Goal: Task Accomplishment & Management: Manage account settings

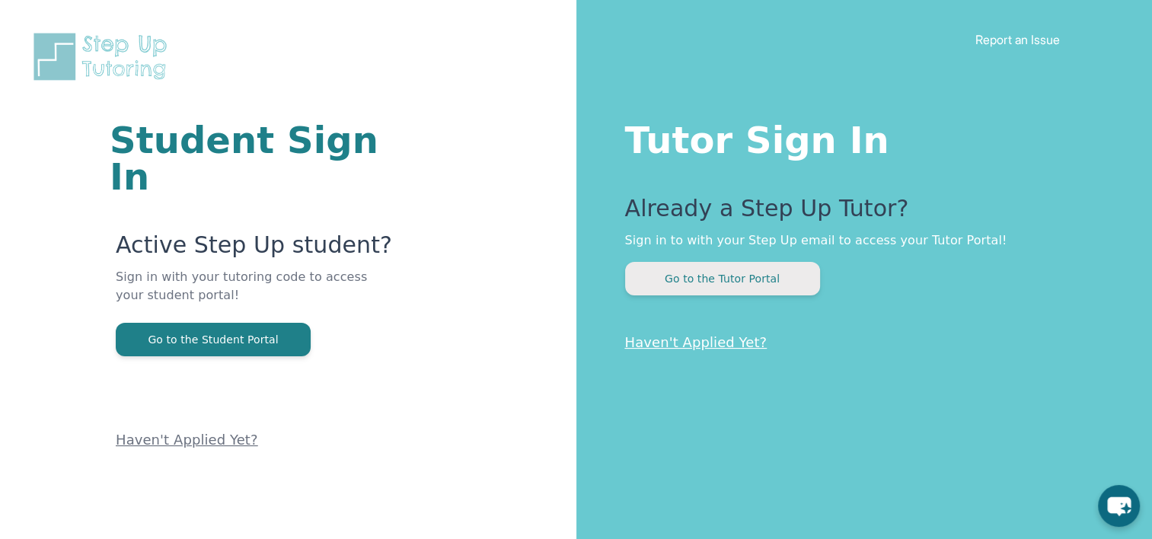
click at [706, 284] on button "Go to the Tutor Portal" at bounding box center [722, 279] width 195 height 34
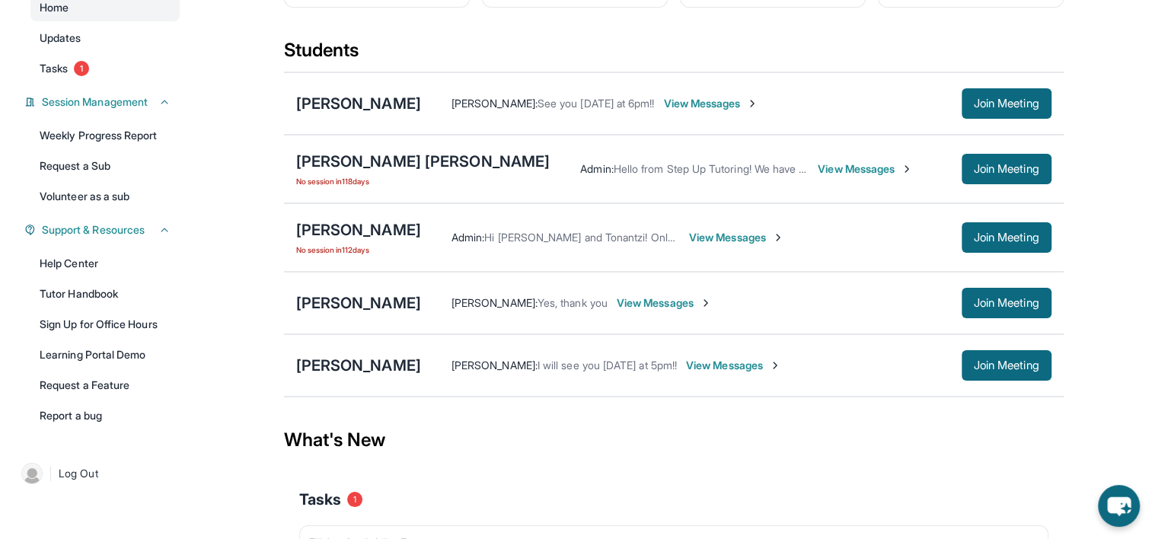
scroll to position [122, 0]
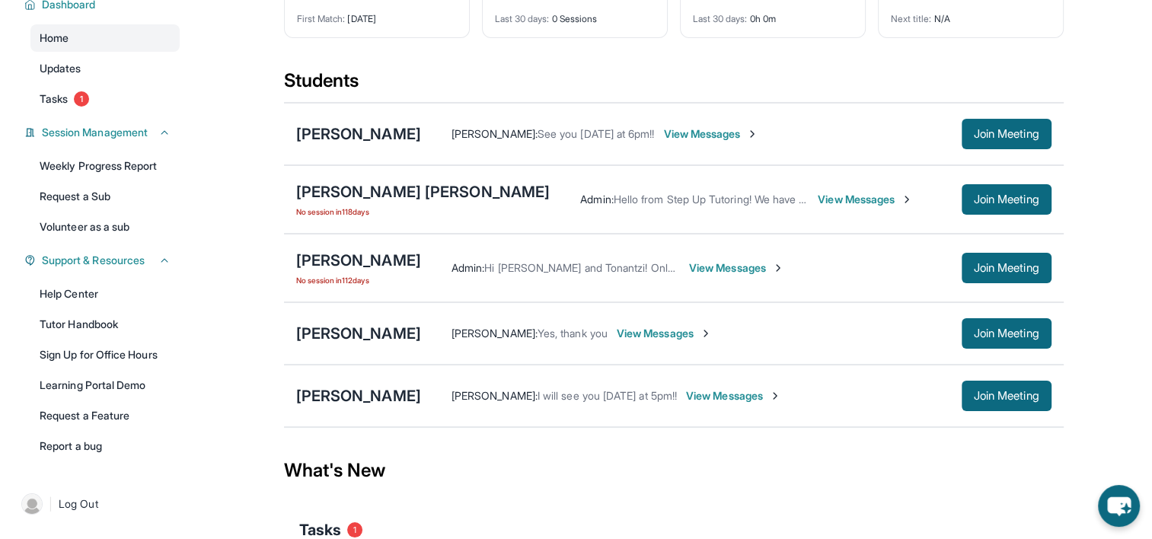
click at [746, 131] on img at bounding box center [752, 134] width 12 height 12
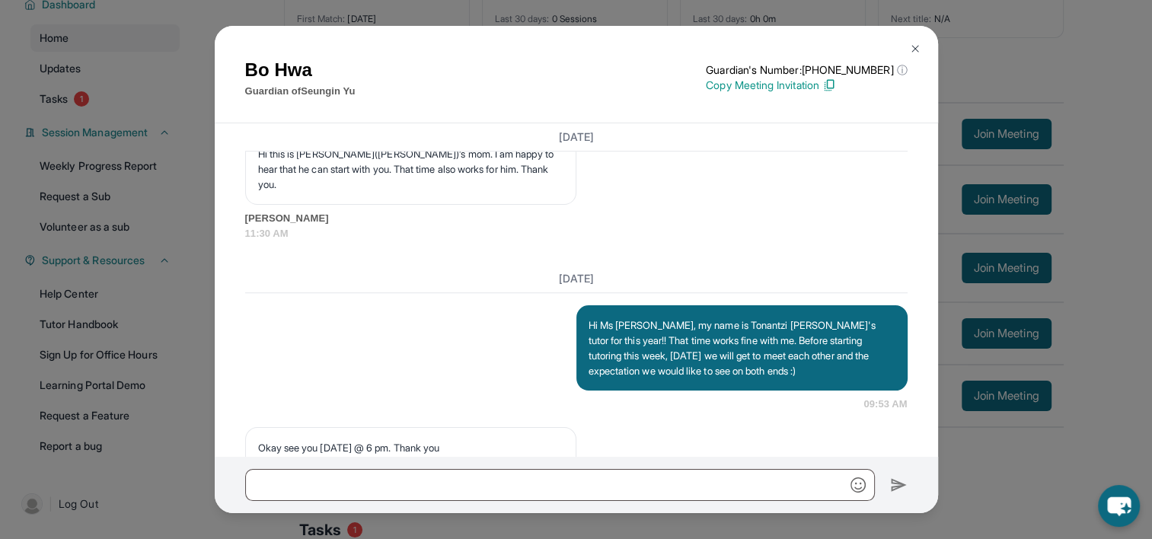
scroll to position [1095, 0]
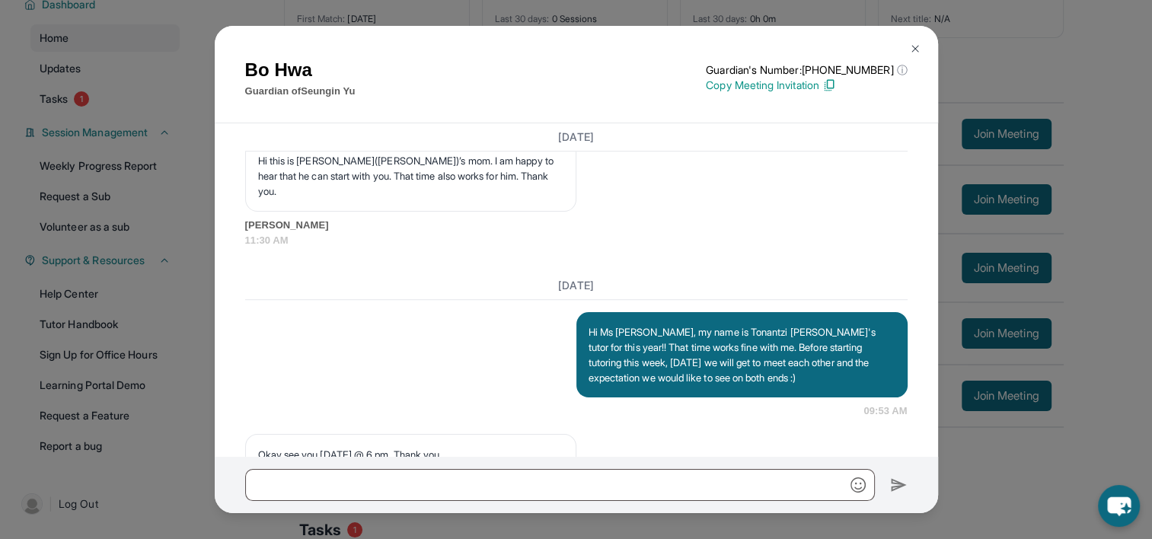
click at [914, 43] on img at bounding box center [915, 49] width 12 height 12
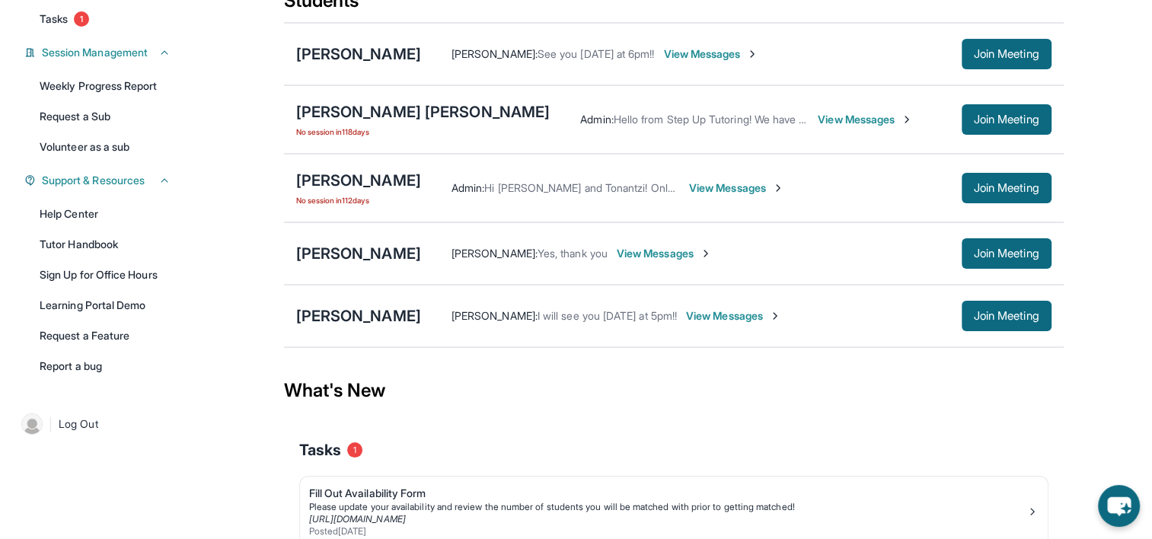
scroll to position [291, 0]
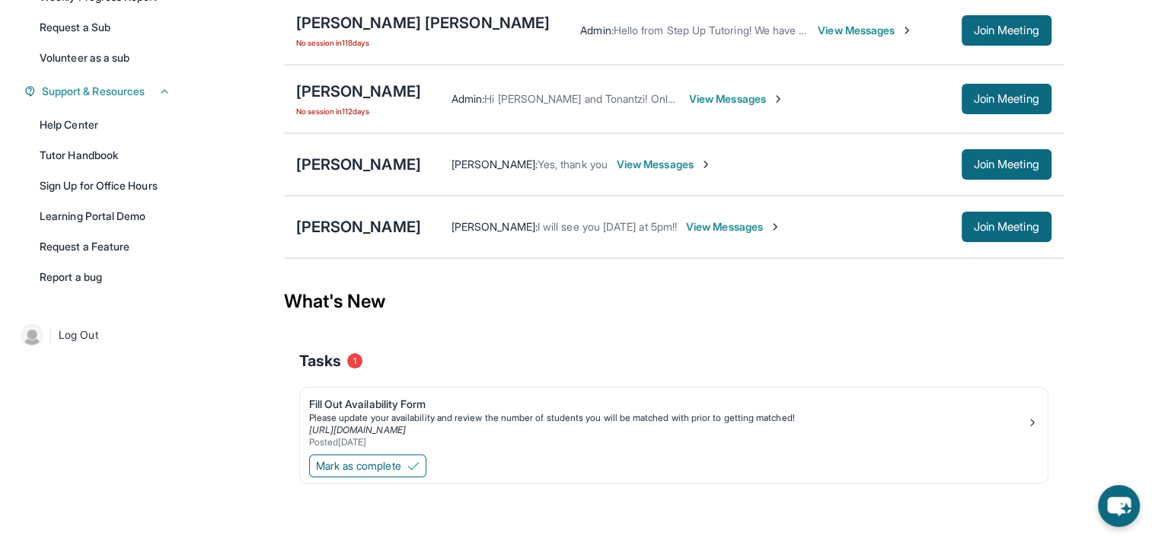
click at [344, 362] on div "Tasks 1" at bounding box center [673, 360] width 749 height 21
drag, startPoint x: 344, startPoint y: 302, endPoint x: 359, endPoint y: 358, distance: 58.4
click at [359, 358] on section "What's New Tasks 1 Fill Out Availability Form Please update your availability a…" at bounding box center [674, 394] width 780 height 253
click at [359, 358] on span "1" at bounding box center [354, 360] width 15 height 15
click at [410, 353] on div "Tasks 1" at bounding box center [673, 360] width 749 height 21
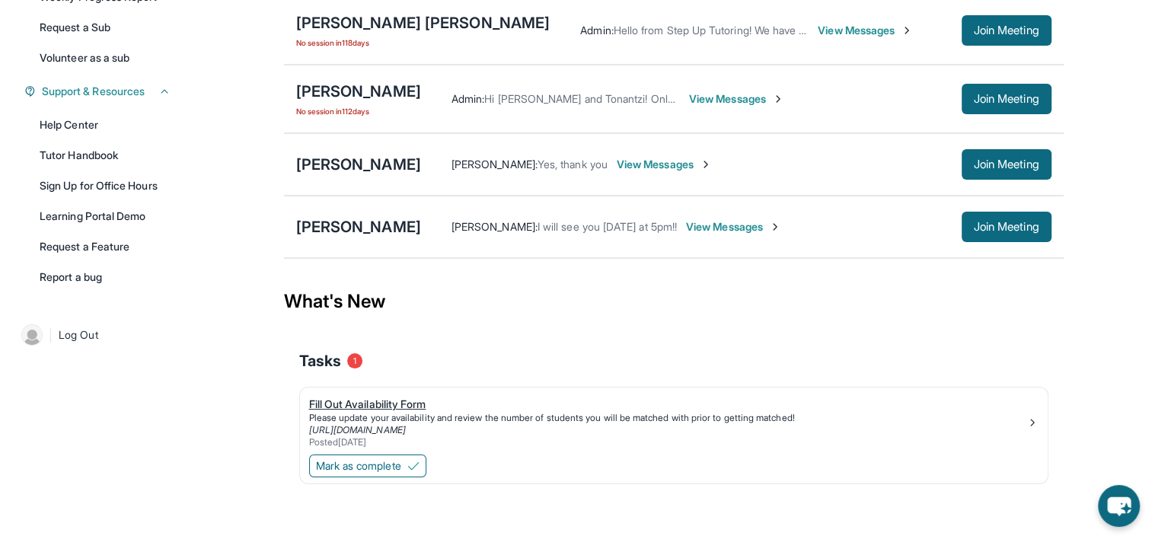
click at [388, 408] on div "Fill Out Availability Form" at bounding box center [667, 404] width 717 height 15
click at [372, 308] on div "What's New" at bounding box center [674, 301] width 780 height 67
click at [318, 325] on div "What's New" at bounding box center [674, 301] width 780 height 67
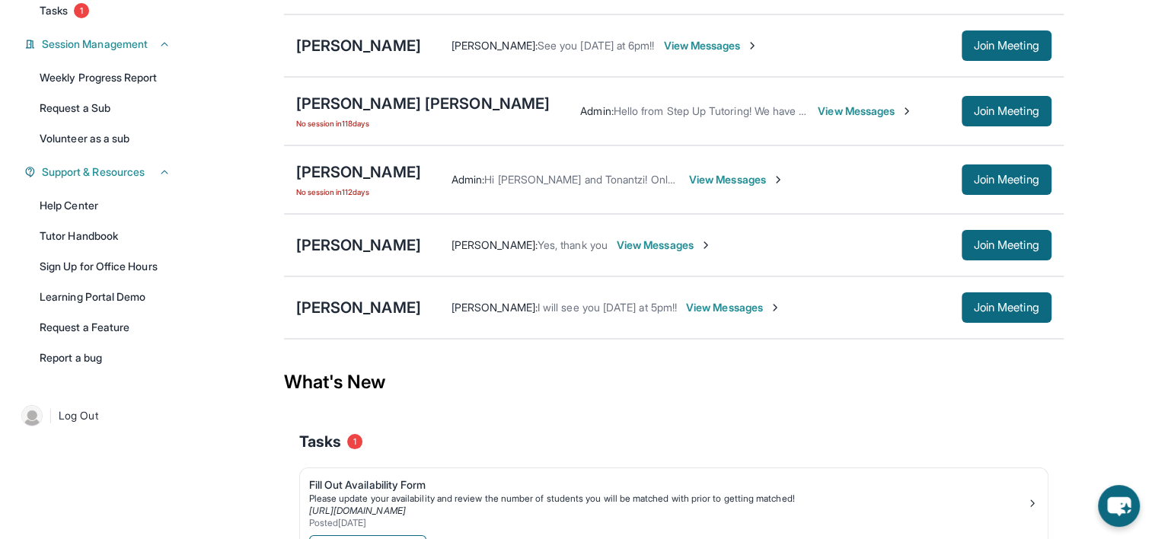
scroll to position [200, 0]
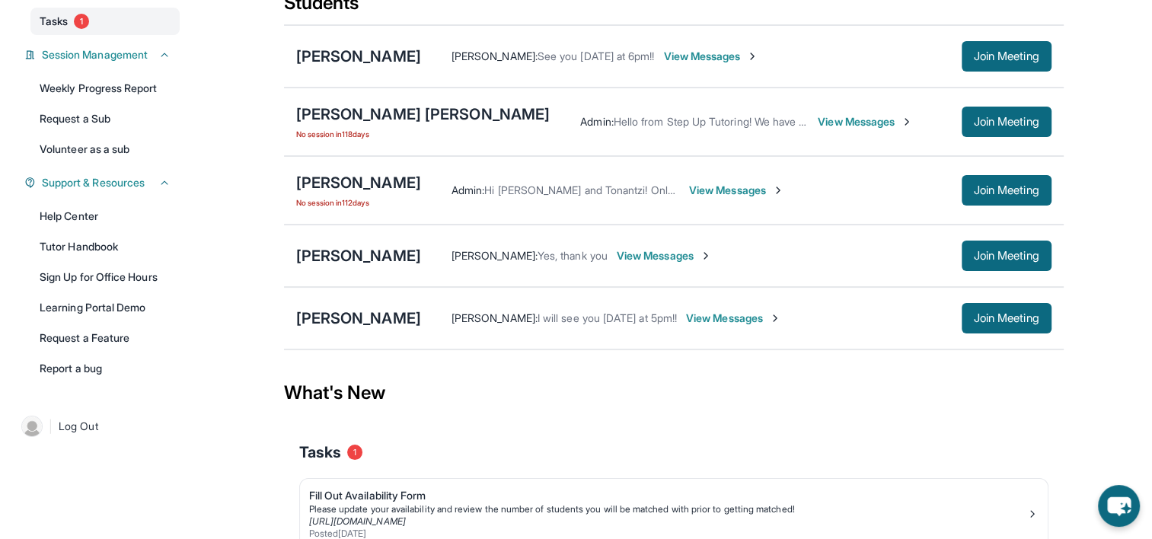
click at [72, 33] on link "Tasks 1" at bounding box center [104, 21] width 149 height 27
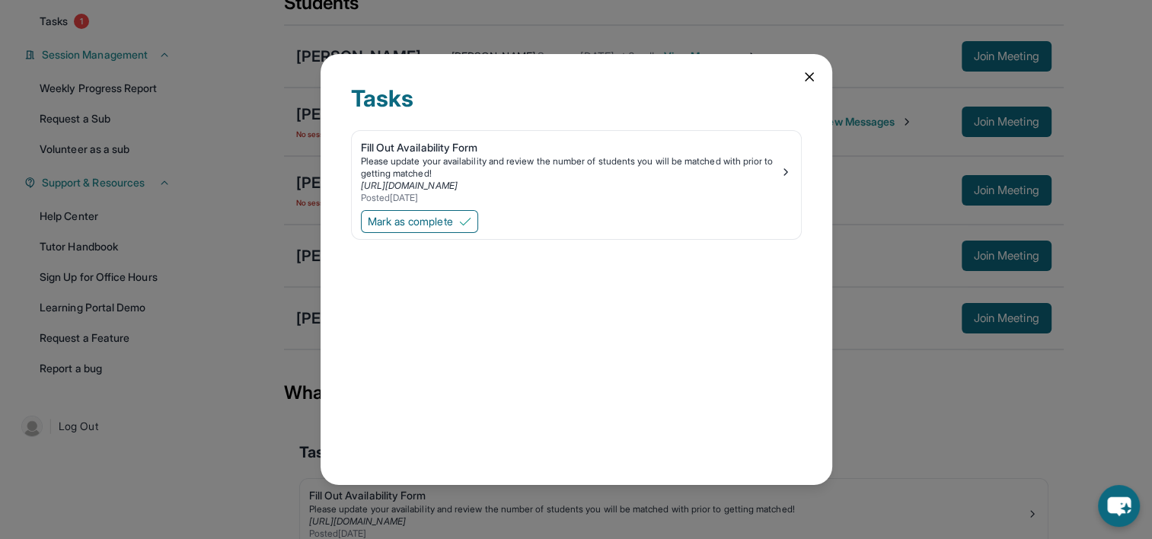
click at [812, 76] on icon at bounding box center [809, 76] width 15 height 15
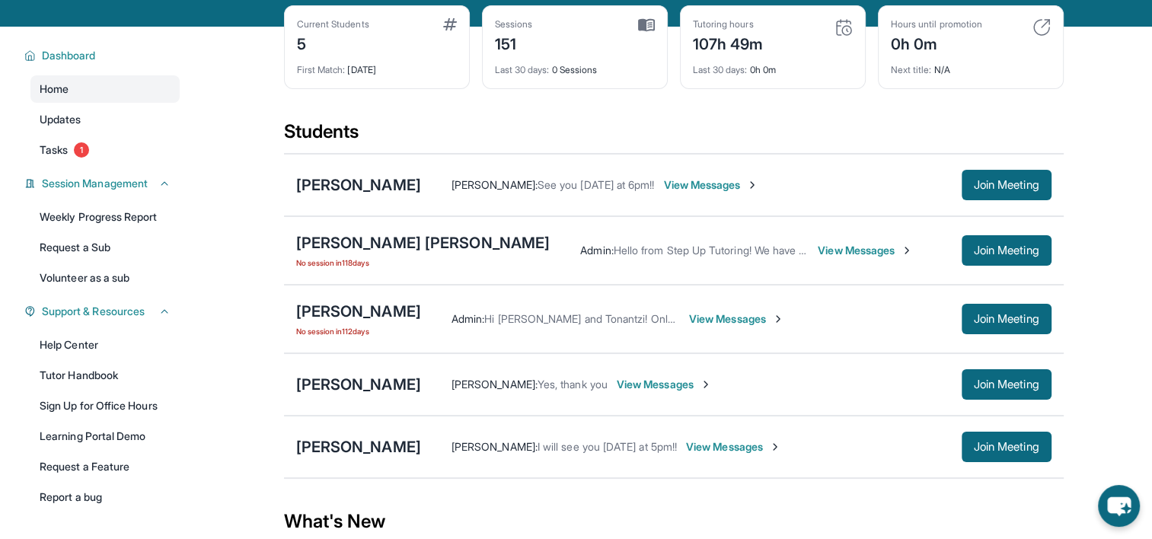
scroll to position [0, 0]
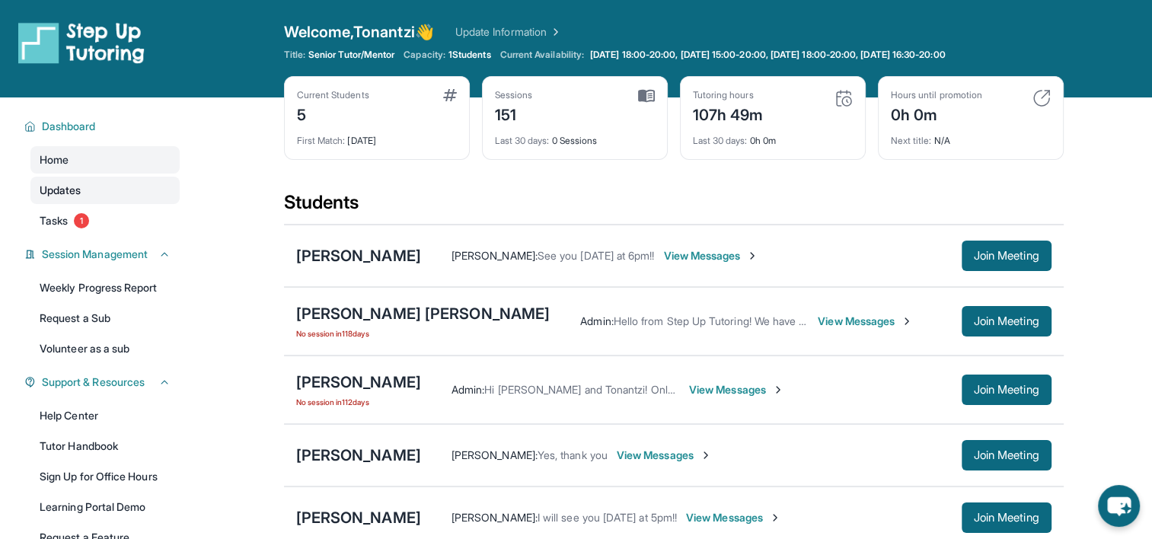
click at [48, 184] on span "Updates" at bounding box center [61, 190] width 42 height 15
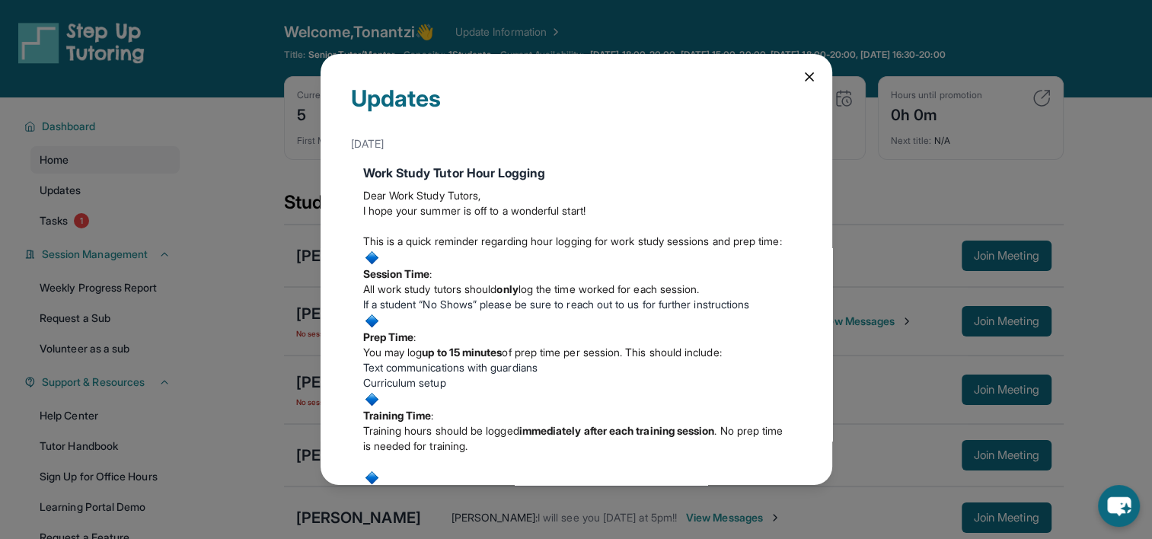
click at [803, 70] on icon at bounding box center [809, 76] width 15 height 15
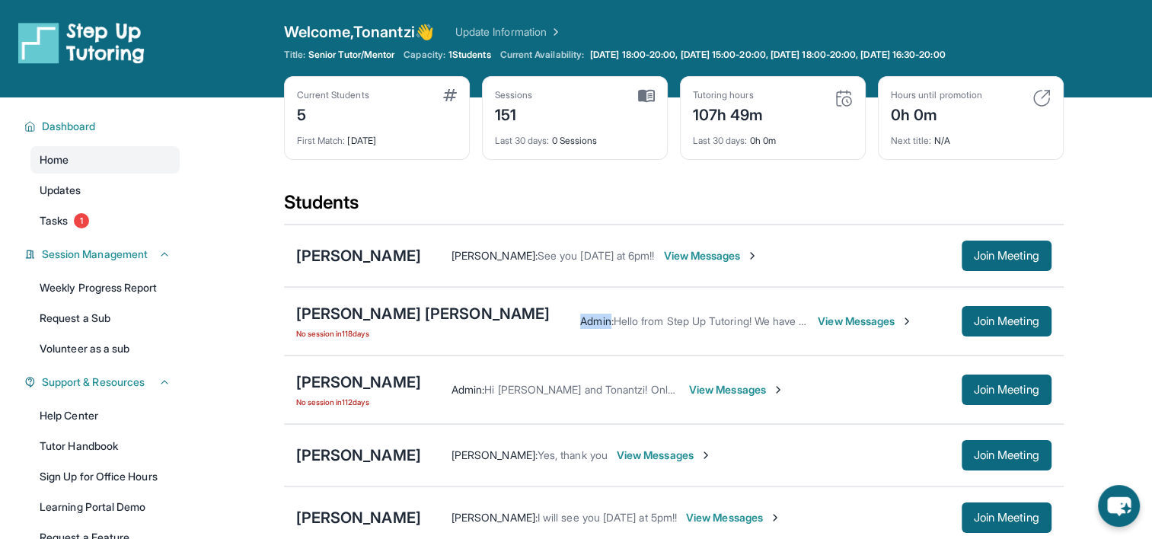
click at [769, 366] on div "[PERSON_NAME] No session [DATE] Admin : Hi [PERSON_NAME] and [PERSON_NAME]! Onl…" at bounding box center [674, 390] width 780 height 69
click at [901, 321] on img at bounding box center [907, 321] width 12 height 12
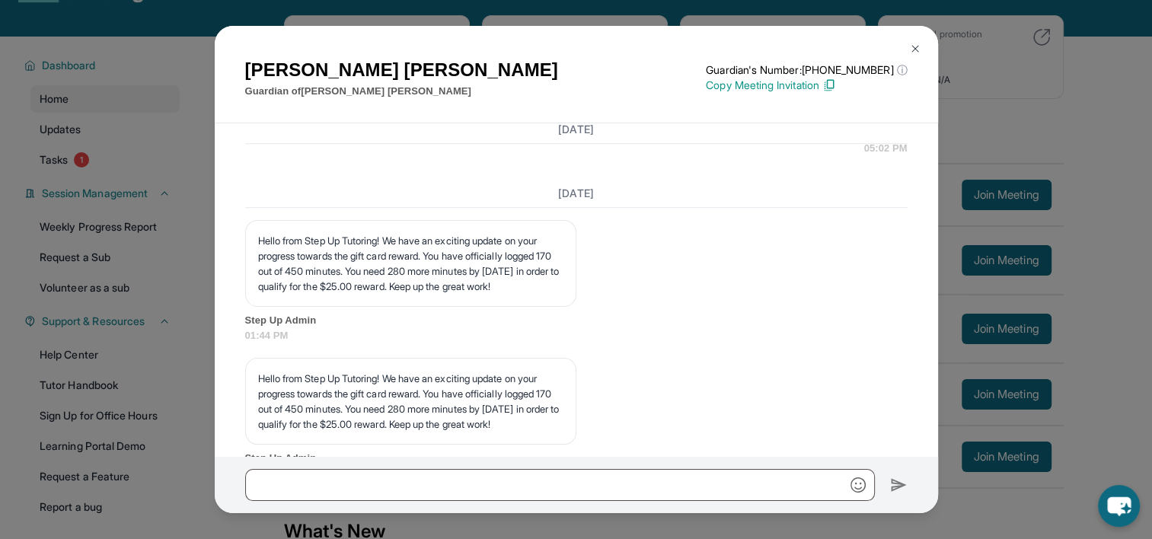
scroll to position [18774, 0]
click at [918, 34] on button at bounding box center [915, 49] width 30 height 30
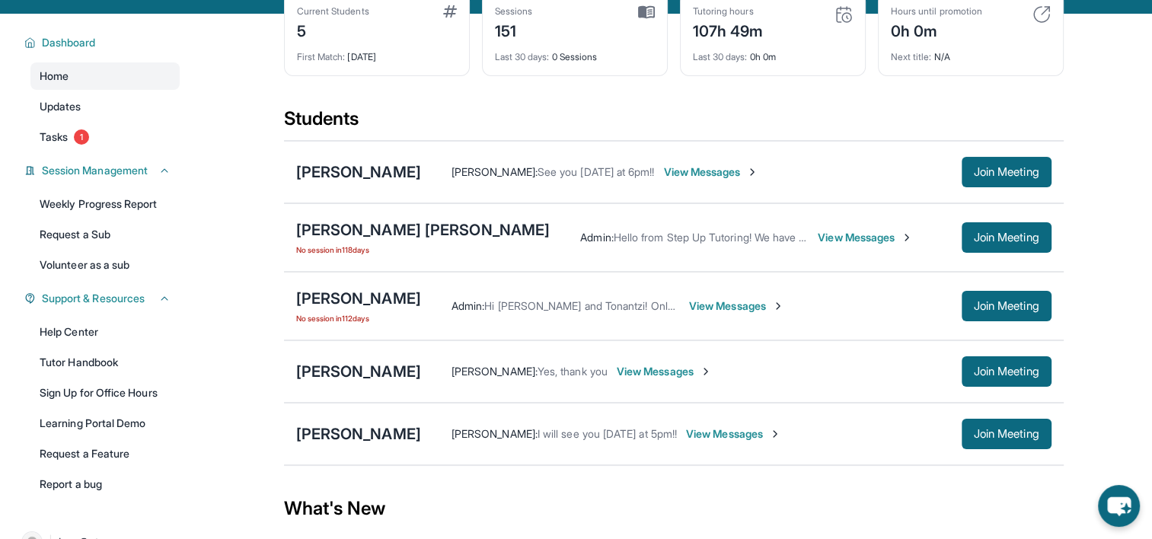
scroll to position [101, 0]
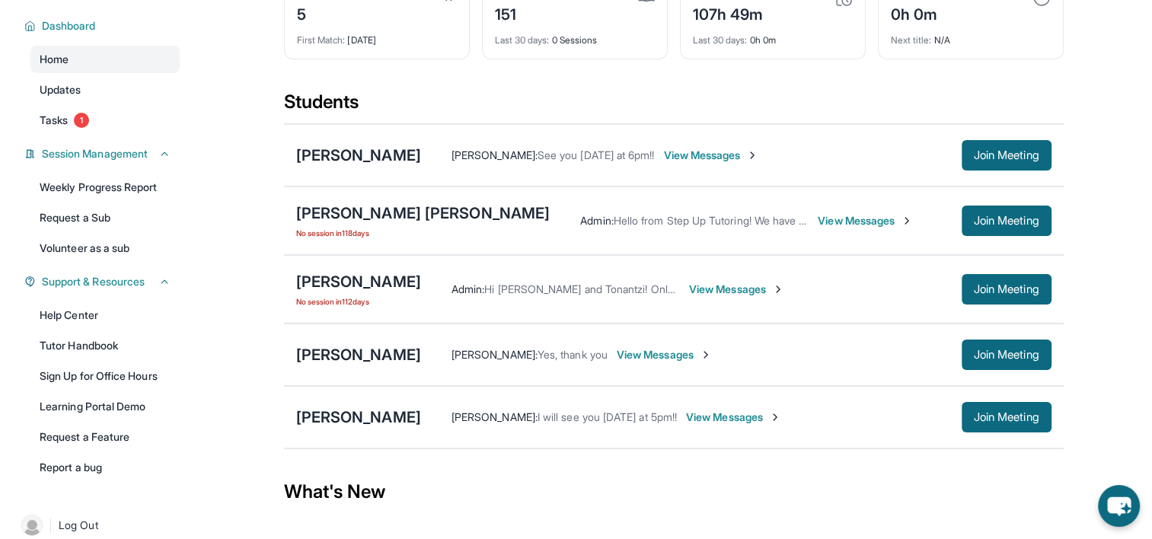
click at [712, 353] on span "View Messages" at bounding box center [664, 354] width 95 height 15
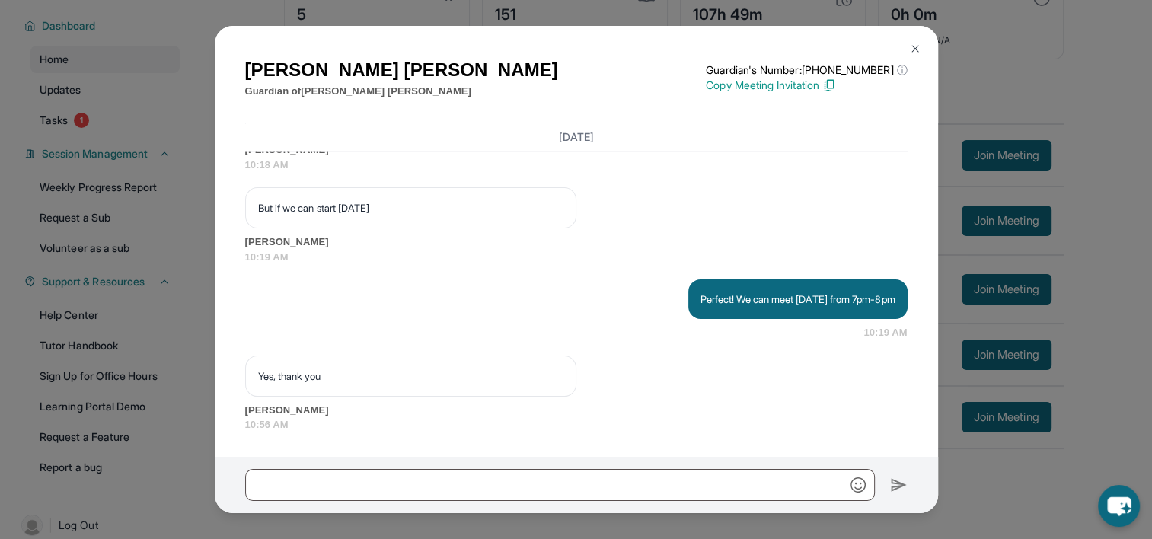
scroll to position [2152, 0]
click at [925, 39] on button at bounding box center [915, 49] width 30 height 30
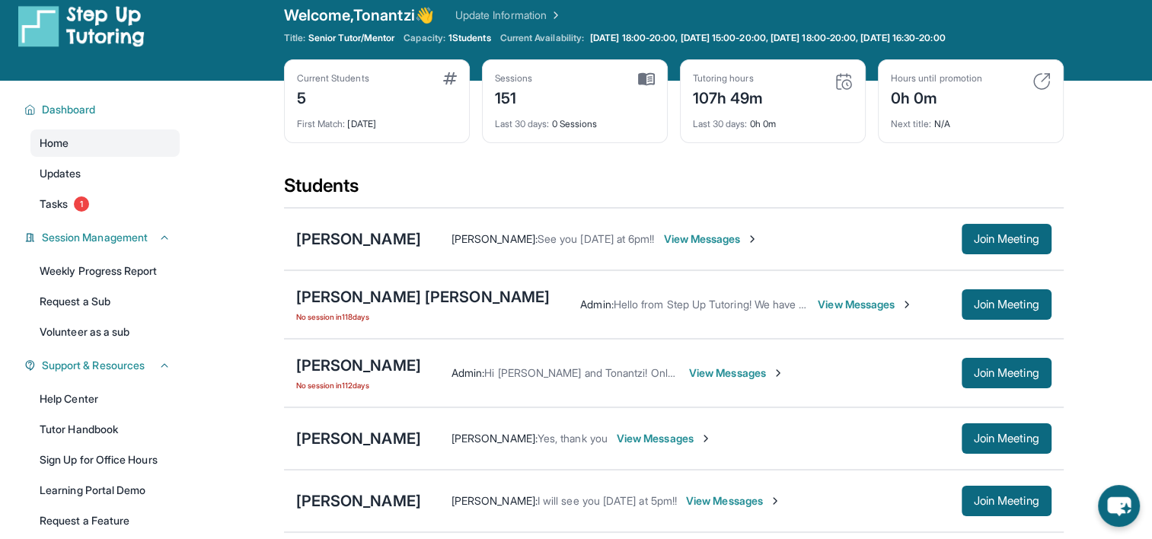
scroll to position [0, 0]
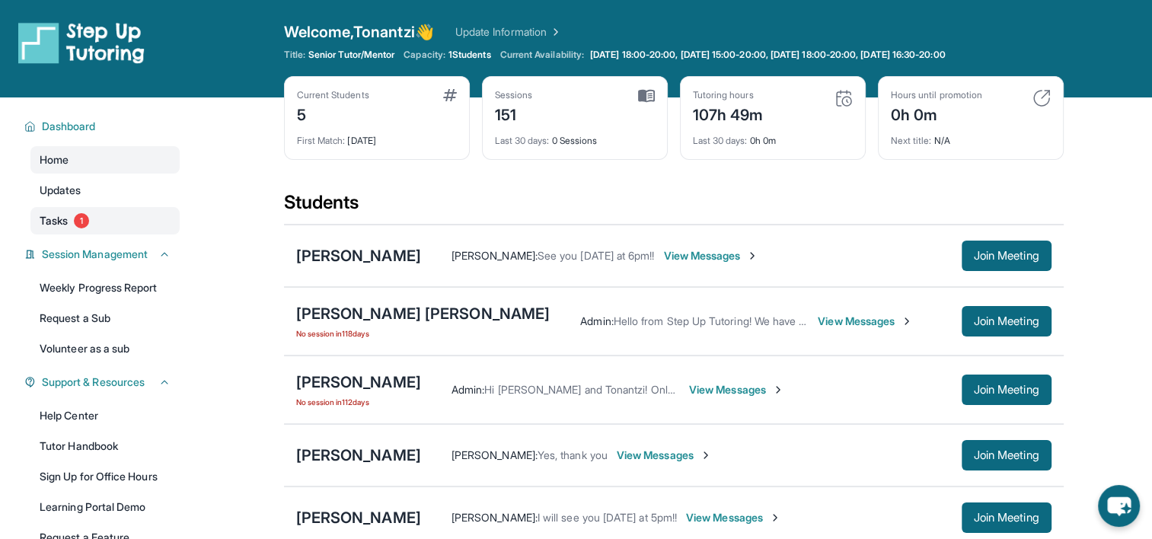
click at [79, 225] on span "1" at bounding box center [81, 220] width 15 height 15
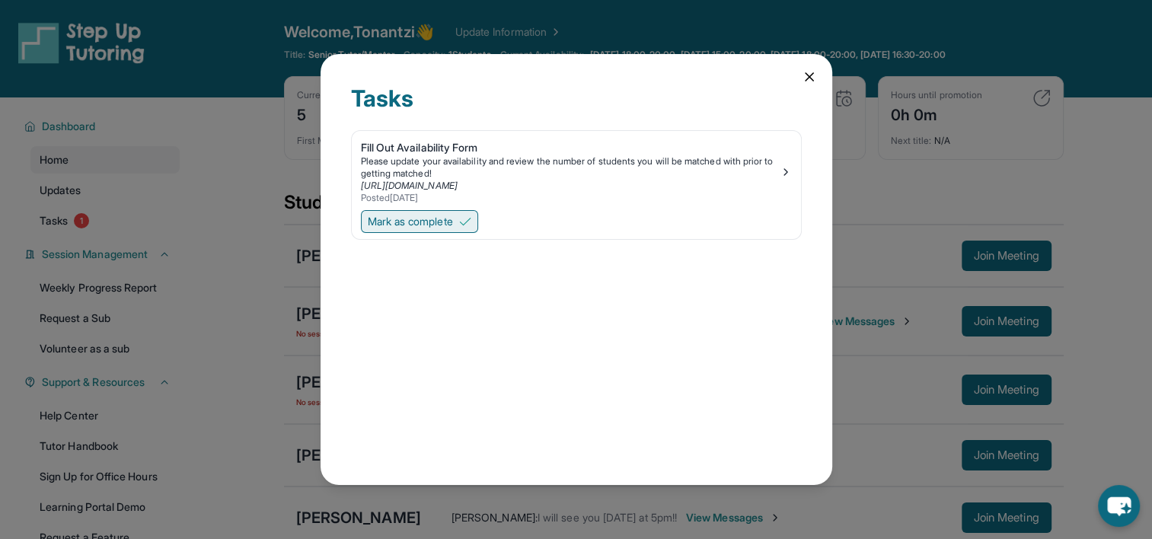
click at [448, 218] on span "Mark as complete" at bounding box center [410, 221] width 85 height 15
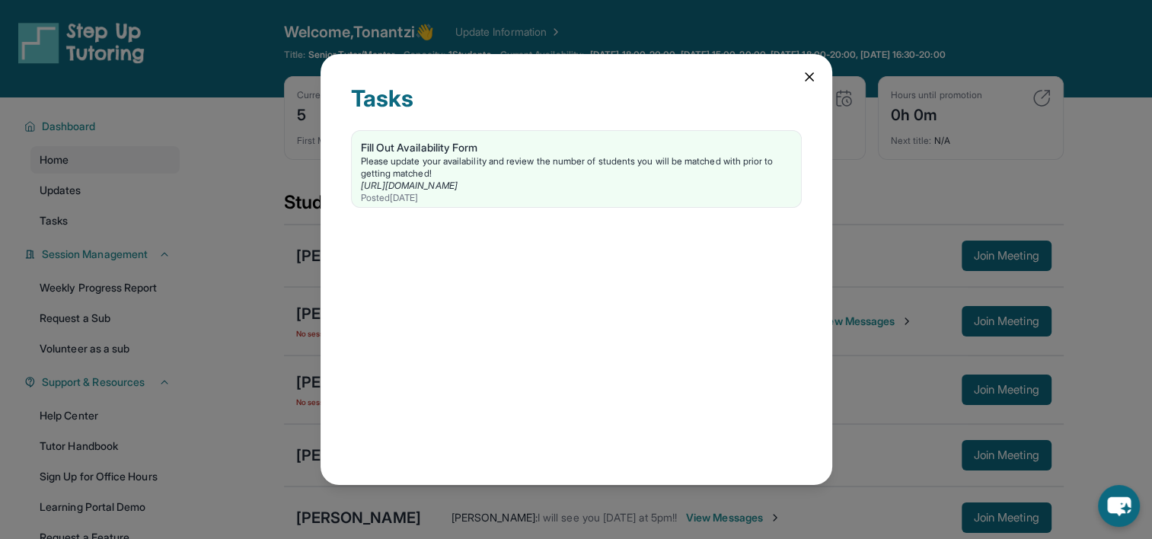
click at [809, 80] on icon at bounding box center [809, 76] width 15 height 15
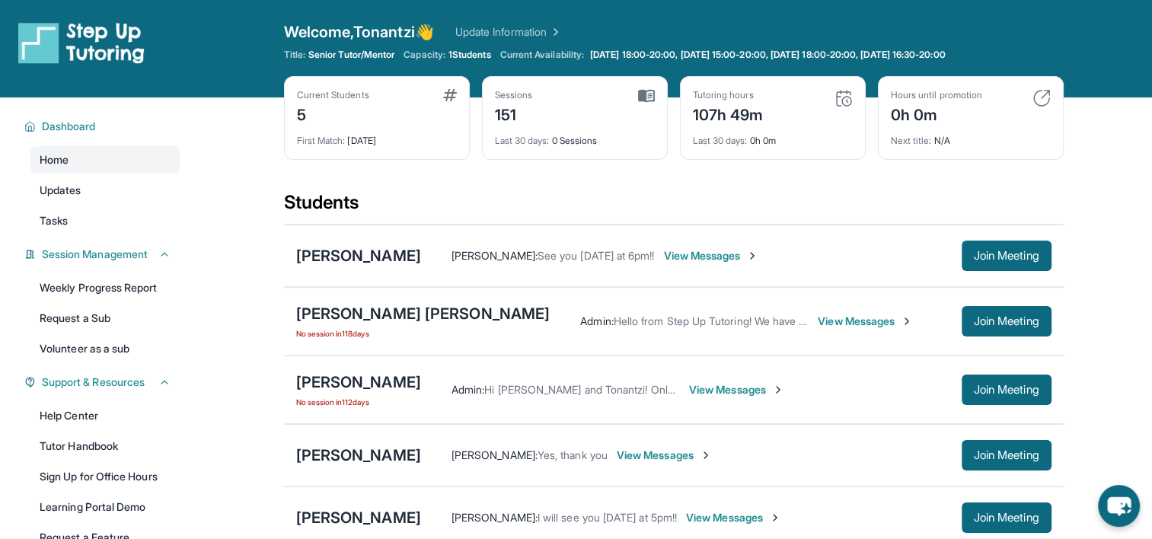
click at [225, 146] on main "Current Students 5 First Match : [DATE] Sessions 151 Last 30 days : 0 Sessions …" at bounding box center [673, 465] width 957 height 736
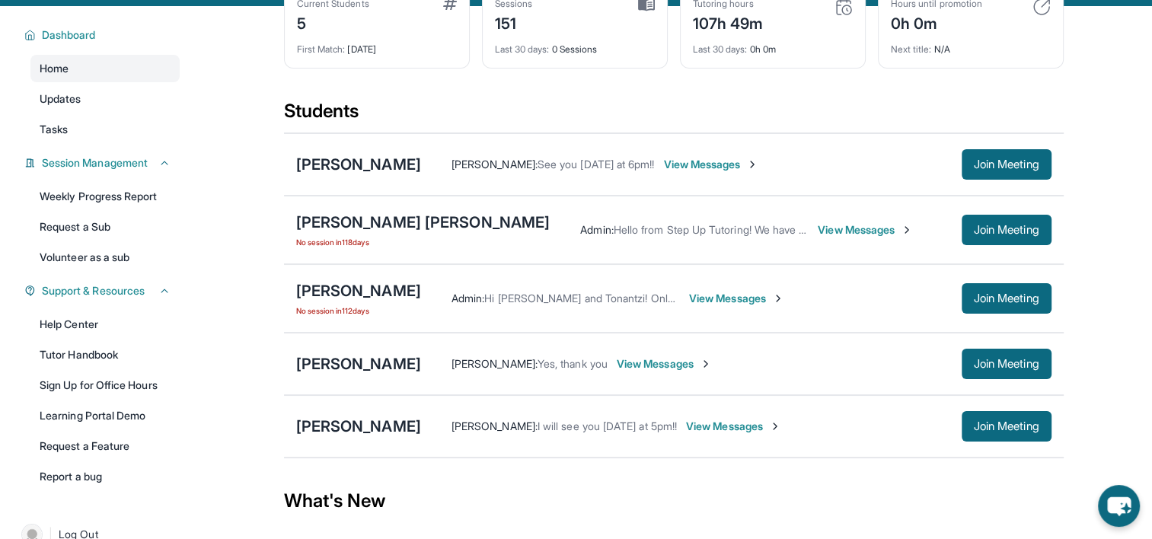
scroll to position [61, 0]
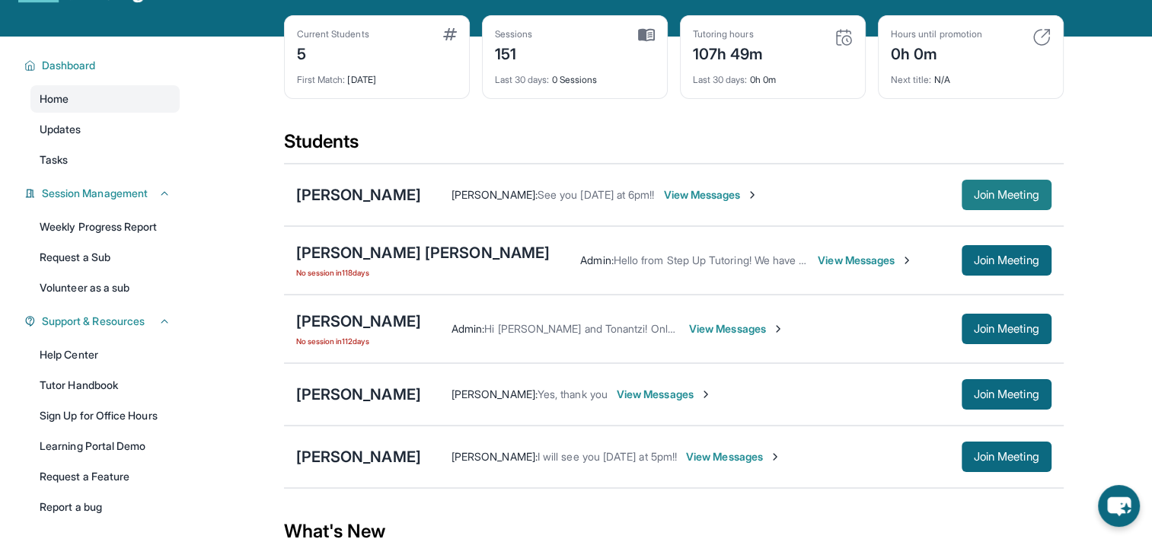
click at [990, 186] on button "Join Meeting" at bounding box center [1007, 195] width 90 height 30
click at [704, 198] on span "View Messages" at bounding box center [710, 194] width 95 height 15
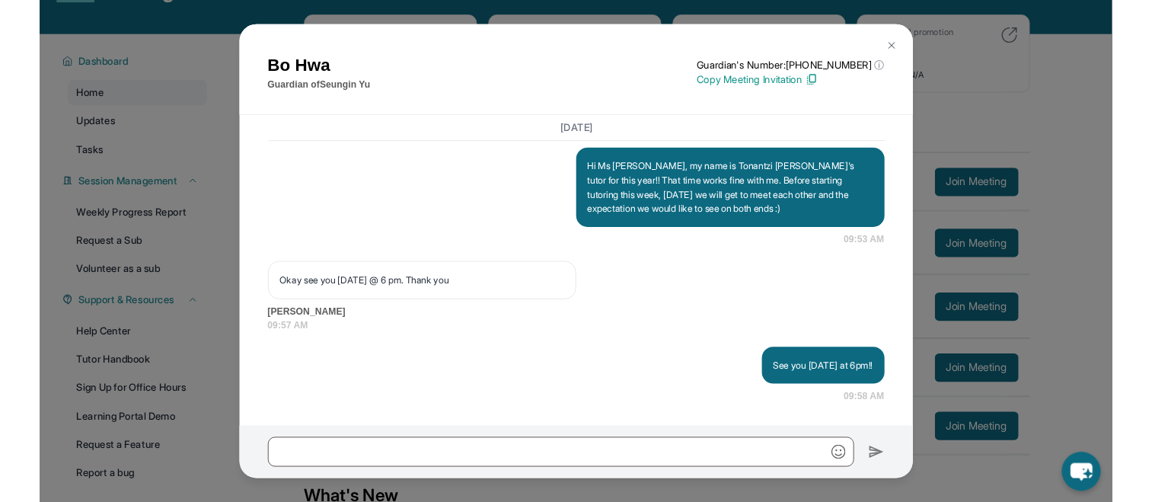
scroll to position [1276, 0]
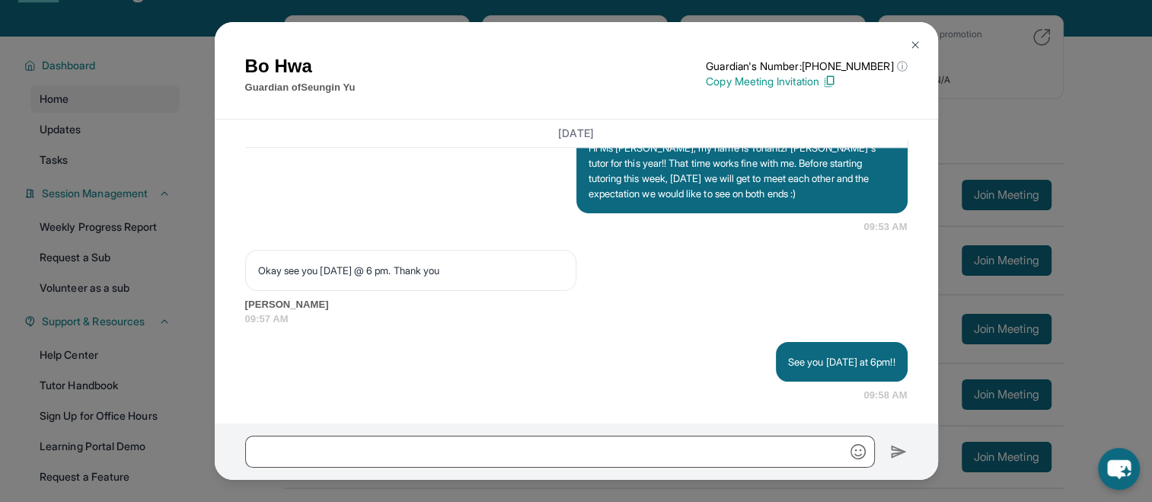
click at [914, 43] on img at bounding box center [915, 45] width 12 height 12
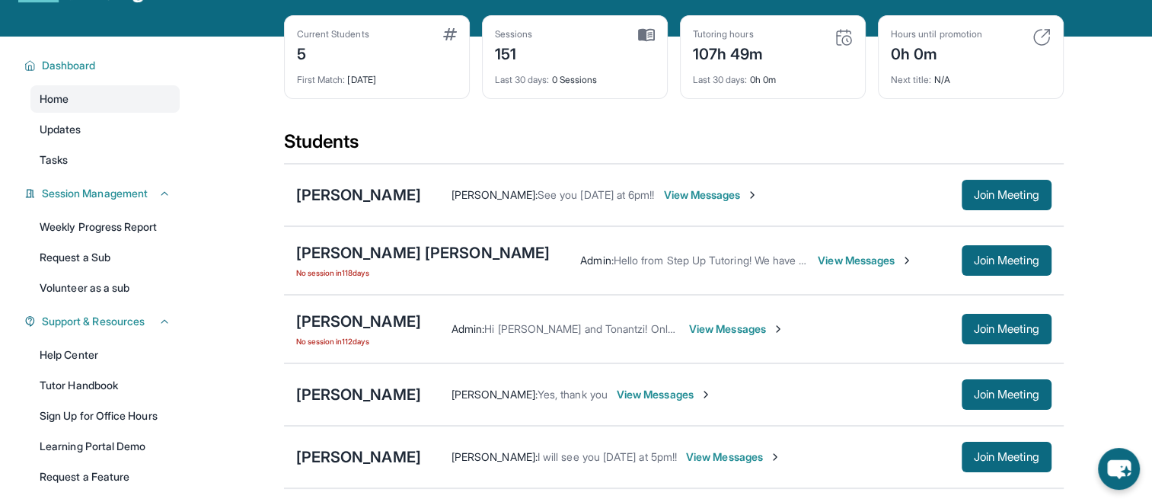
click at [421, 182] on div "[PERSON_NAME] : See you [DATE] at 6pm!! View Messages Join Meeting" at bounding box center [736, 195] width 631 height 30
click at [902, 182] on div "[PERSON_NAME] : See you [DATE] at 6pm!! View Messages Join Meeting" at bounding box center [736, 195] width 631 height 30
click at [746, 193] on img at bounding box center [752, 195] width 12 height 12
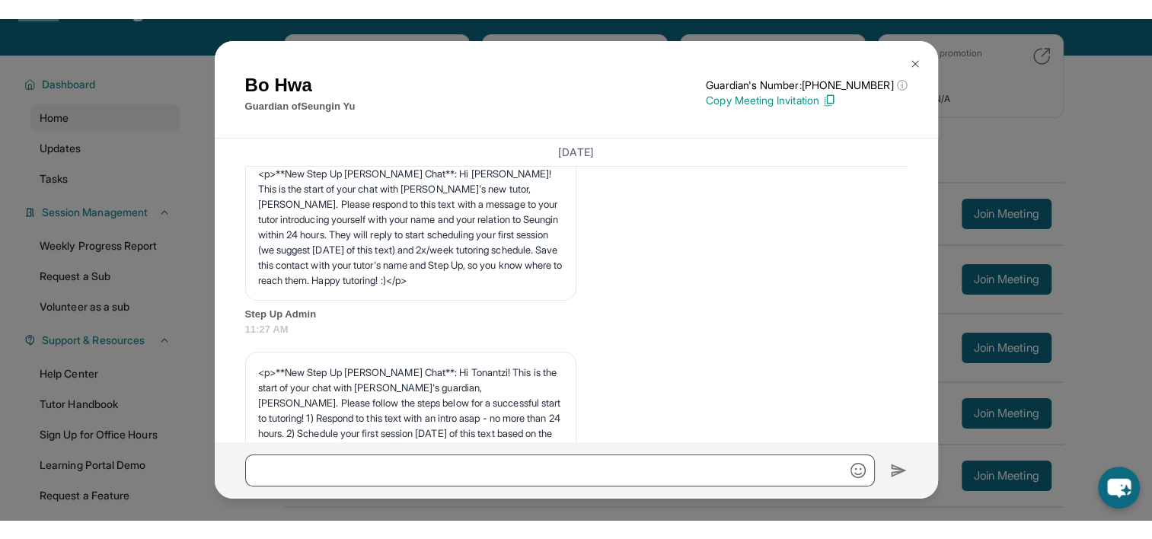
scroll to position [0, 0]
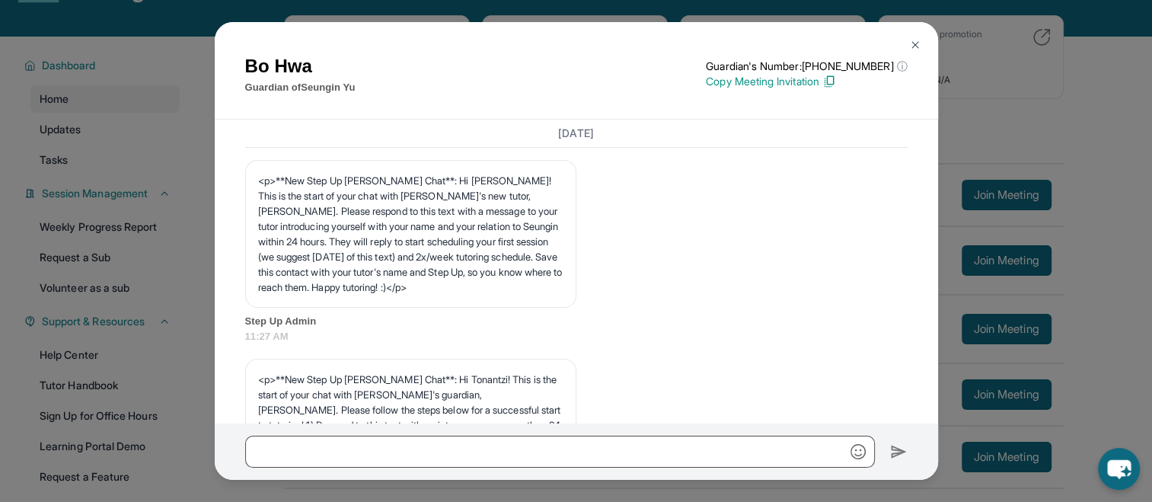
click at [906, 45] on button at bounding box center [915, 45] width 30 height 30
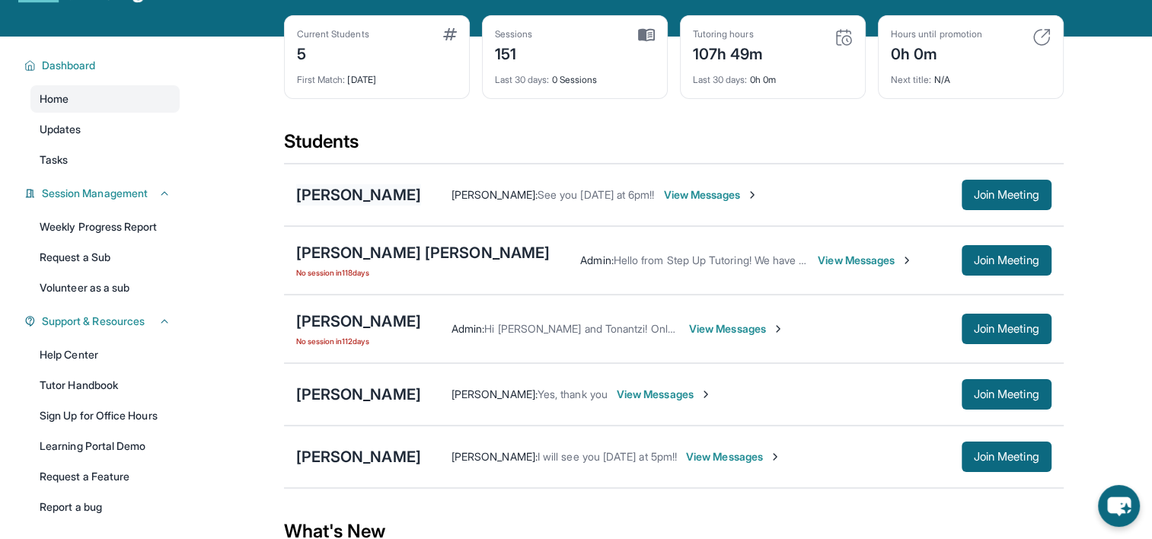
click at [327, 192] on div "[PERSON_NAME]" at bounding box center [358, 194] width 125 height 21
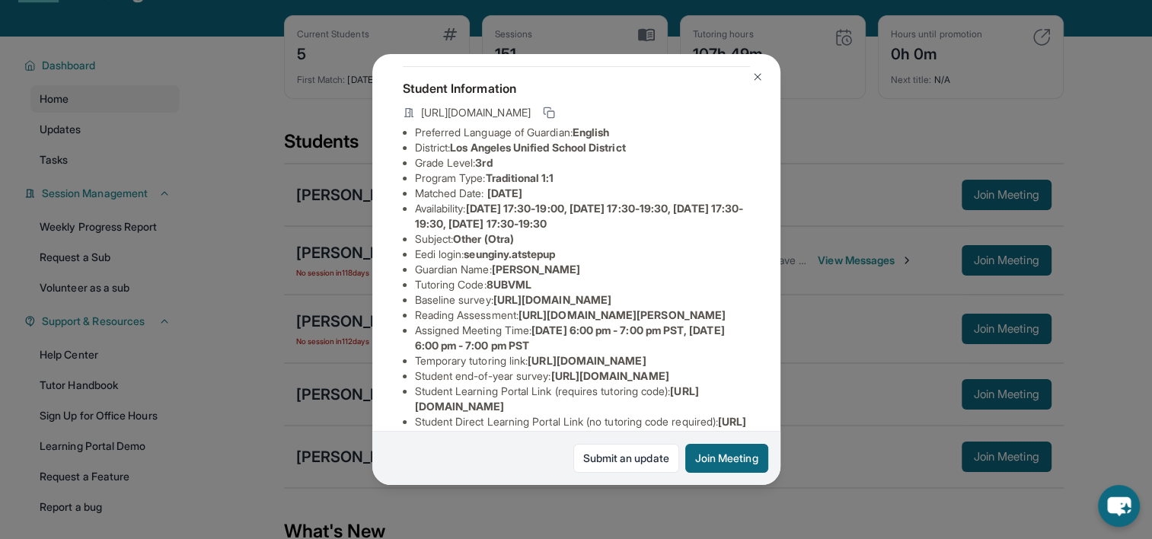
scroll to position [75, 0]
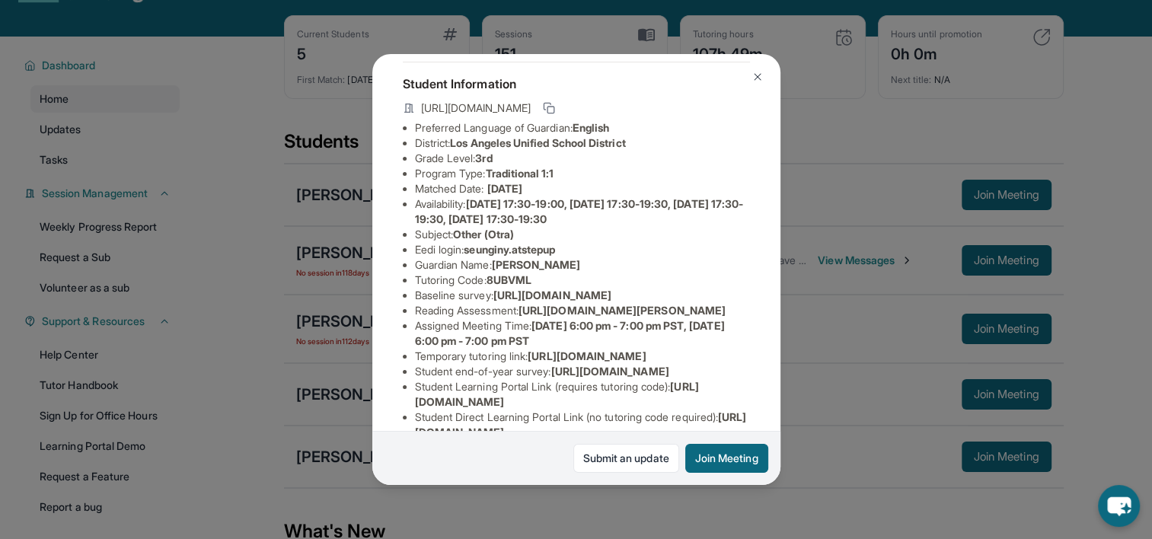
click at [752, 75] on img at bounding box center [758, 77] width 12 height 12
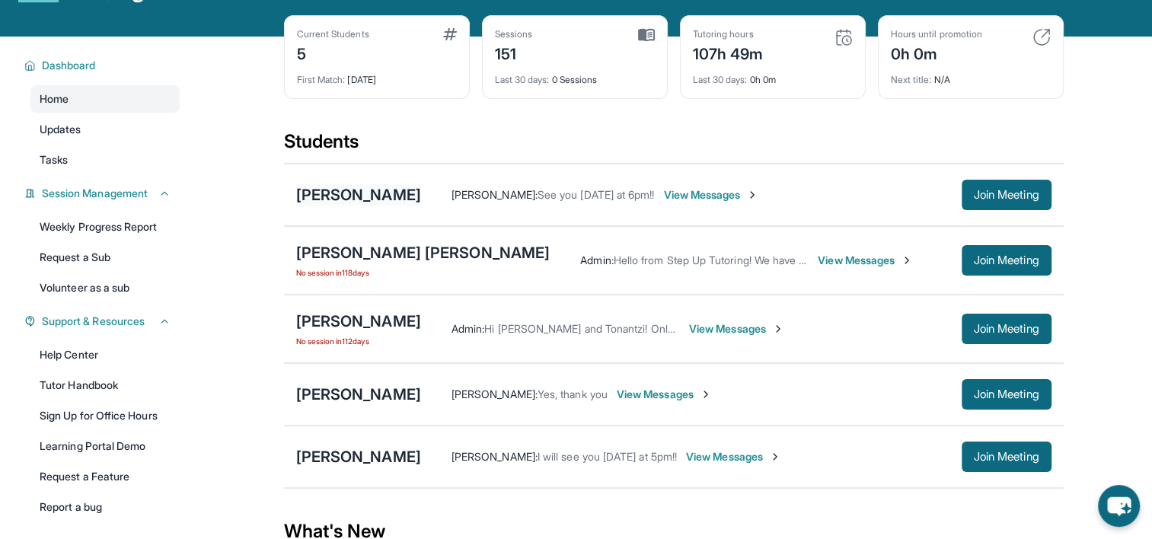
click at [355, 198] on div "[PERSON_NAME]" at bounding box center [358, 194] width 125 height 21
